Goal: Task Accomplishment & Management: Complete application form

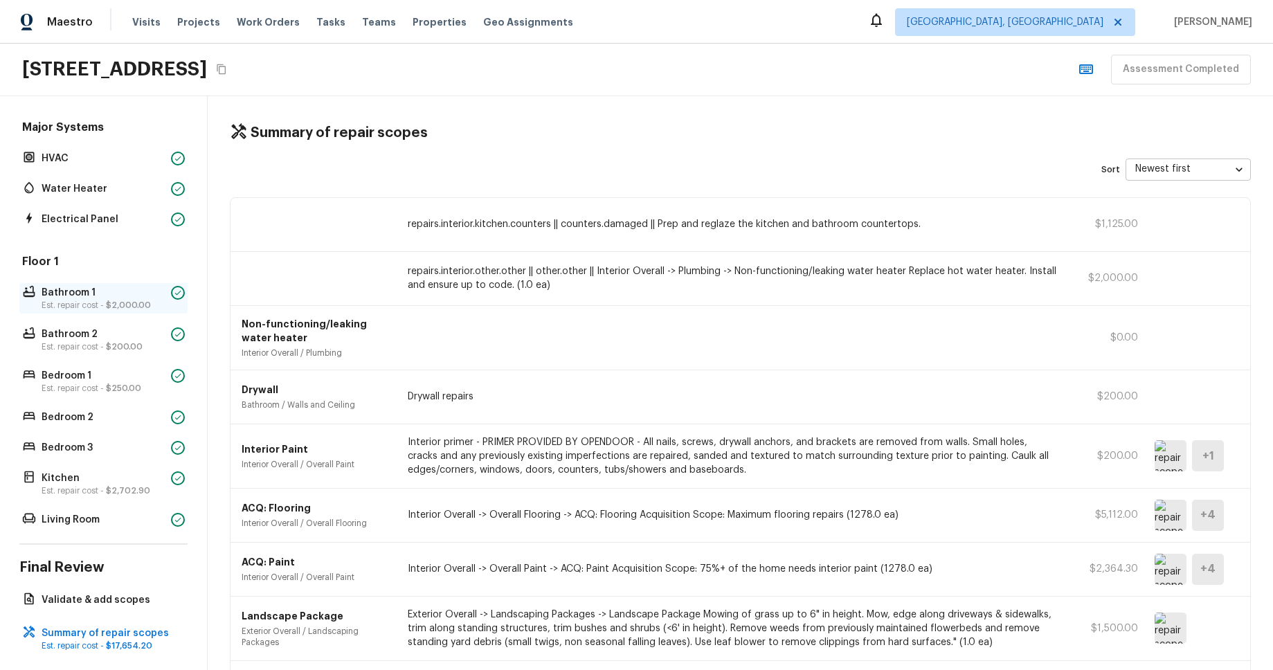
scroll to position [120, 0]
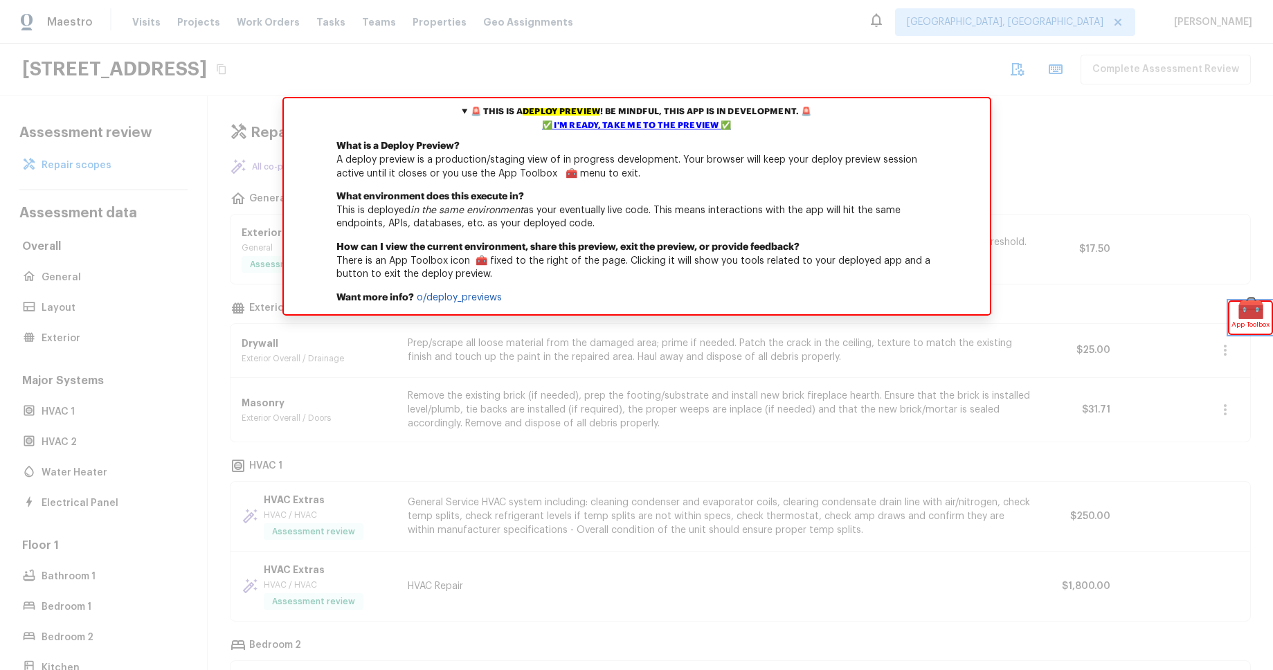
click at [1242, 318] on span "App Toolbox" at bounding box center [1251, 325] width 38 height 14
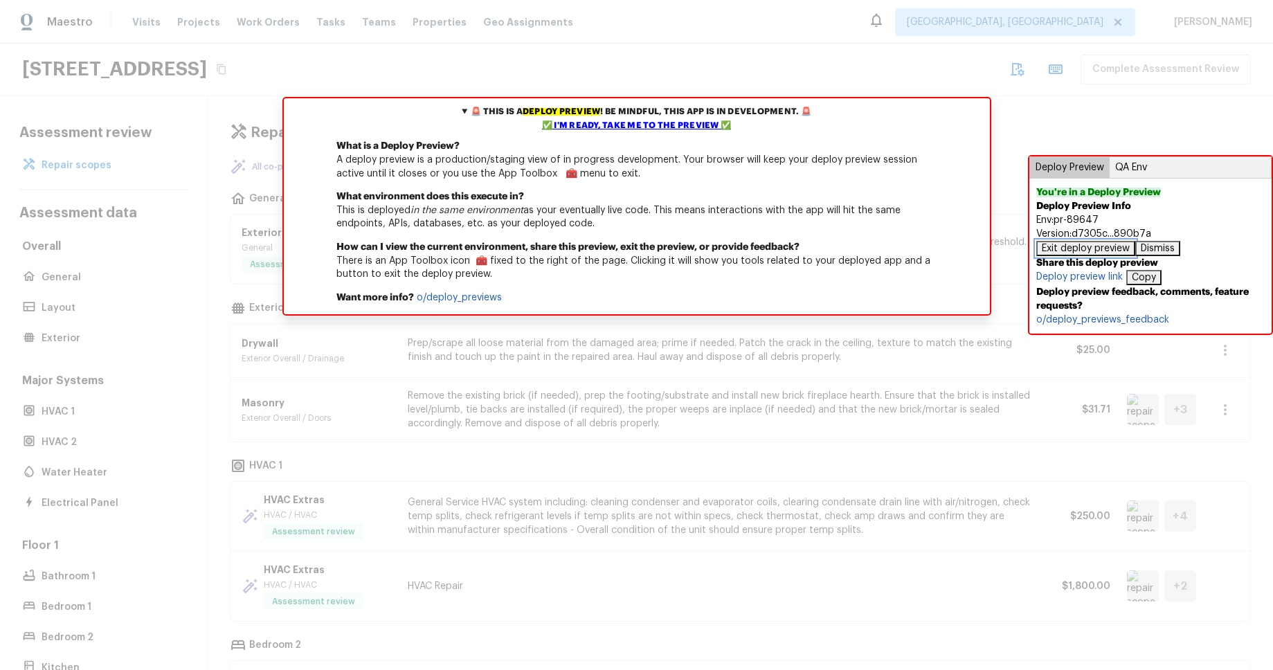
click at [1109, 250] on button "Exit deploy preview" at bounding box center [1086, 248] width 99 height 15
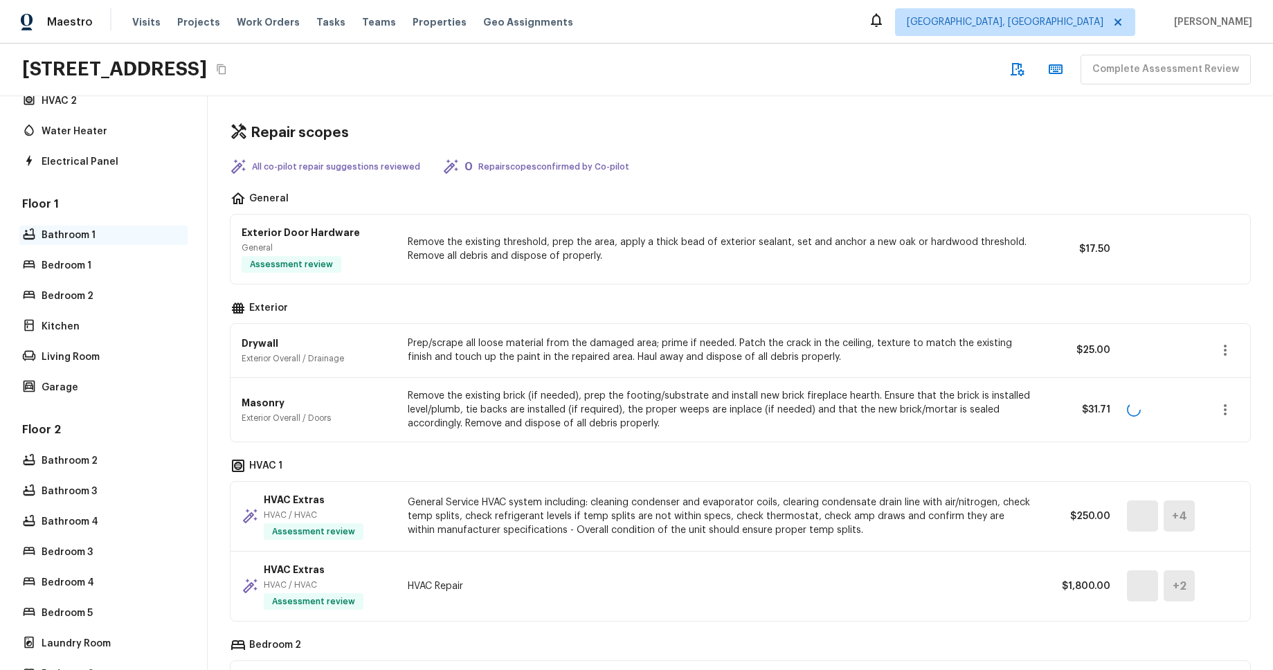
scroll to position [383, 0]
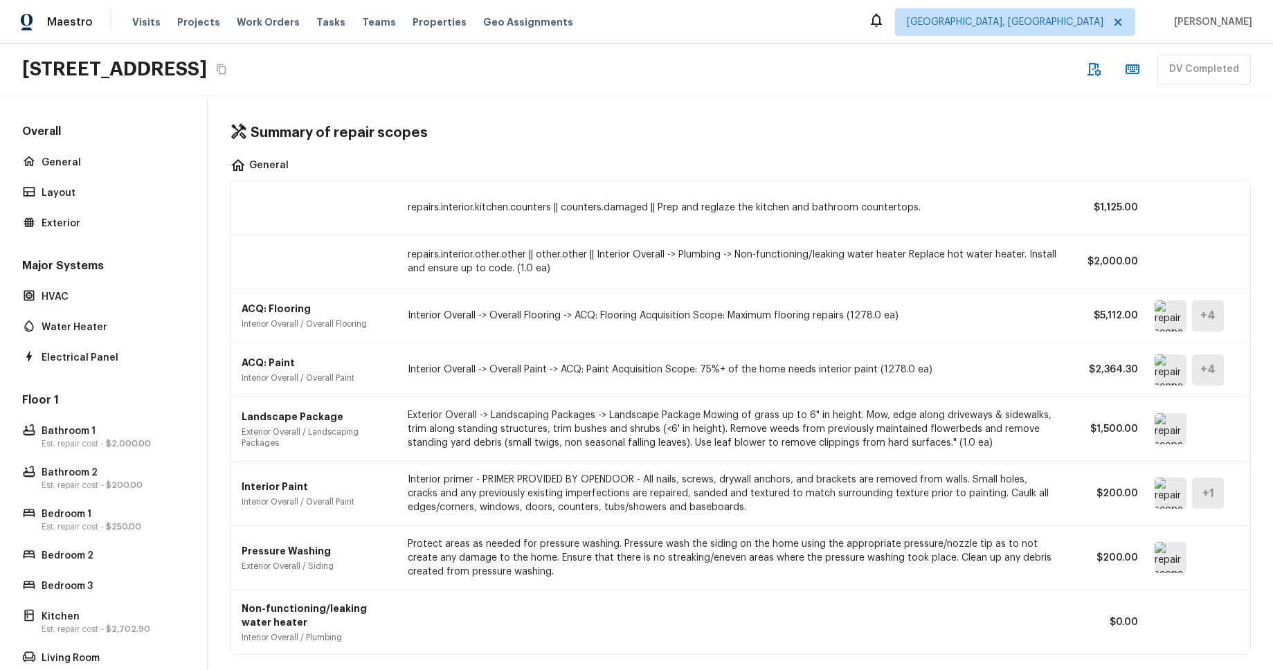
scroll to position [100, 0]
